Goal: Task Accomplishment & Management: Use online tool/utility

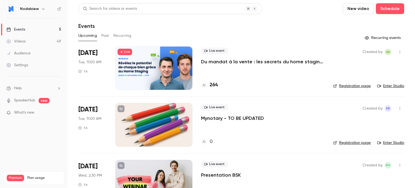
click at [178, 69] on div at bounding box center [153, 67] width 77 height 43
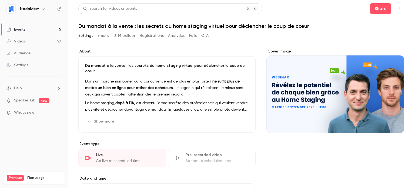
click at [110, 158] on div "Go live at scheduled time" at bounding box center [127, 160] width 63 height 5
click at [367, 102] on div "Cover image" at bounding box center [335, 91] width 138 height 84
click at [0, 0] on input "Cover image" at bounding box center [0, 0] width 0 height 0
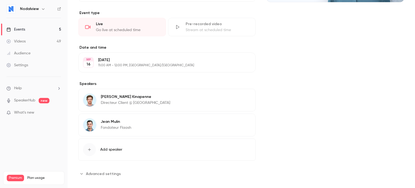
scroll to position [23, 0]
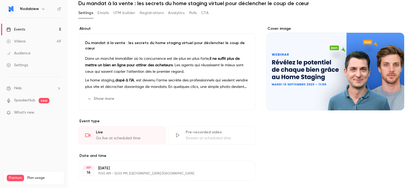
click at [115, 129] on div "Live" at bounding box center [127, 131] width 63 height 5
click at [92, 130] on div "Live Go live at scheduled time" at bounding box center [121, 135] width 87 height 18
drag, startPoint x: 107, startPoint y: 136, endPoint x: 107, endPoint y: 131, distance: 5.1
click at [107, 135] on div "Live Go live at scheduled time" at bounding box center [121, 135] width 87 height 18
click at [107, 135] on div "Go live at scheduled time" at bounding box center [127, 137] width 63 height 5
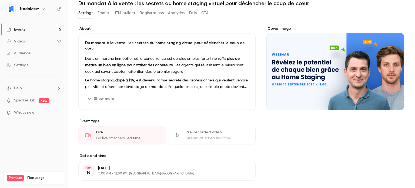
click at [85, 133] on icon at bounding box center [87, 135] width 5 height 4
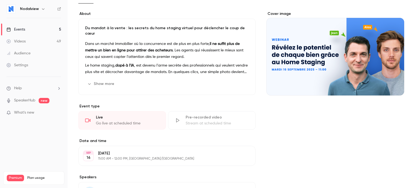
scroll to position [108, 0]
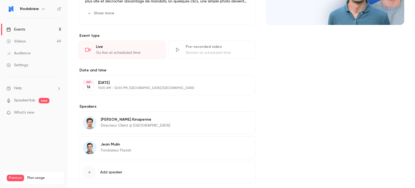
click at [114, 80] on p "[DATE]" at bounding box center [162, 82] width 129 height 5
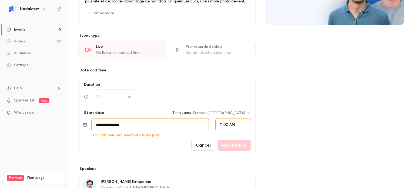
click at [330, 79] on div "Cover image" at bounding box center [335, 102] width 138 height 322
click at [291, 127] on div "Cover image" at bounding box center [335, 102] width 138 height 322
click at [204, 140] on button "Cancel" at bounding box center [203, 145] width 24 height 11
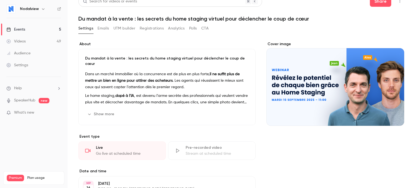
scroll to position [0, 0]
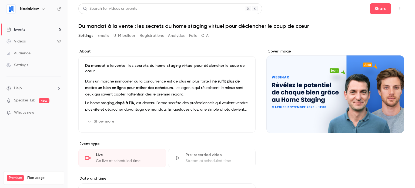
click at [97, 117] on button "Show more" at bounding box center [101, 121] width 32 height 9
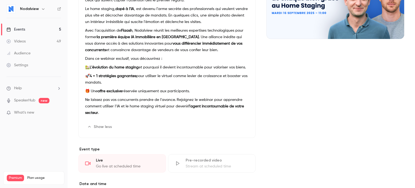
scroll to position [108, 0]
